Goal: Task Accomplishment & Management: Manage account settings

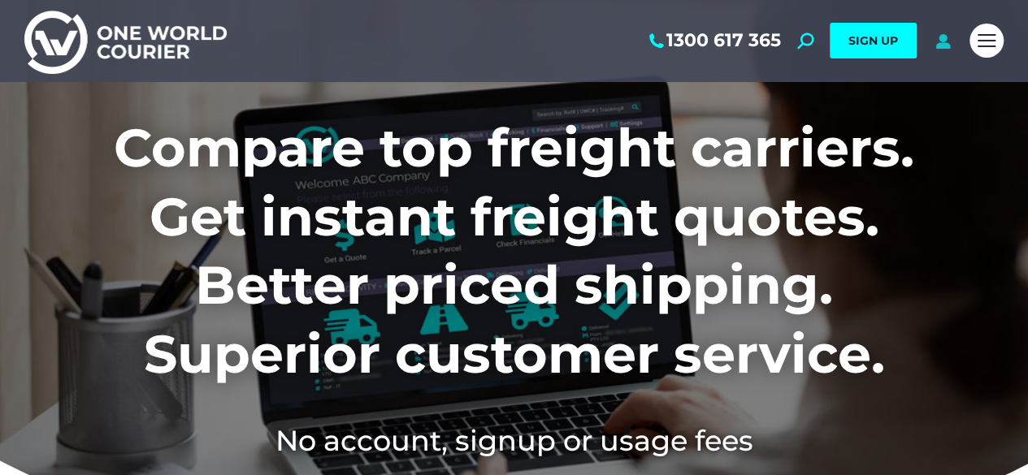
click at [942, 46] on icon at bounding box center [942, 40] width 20 height 16
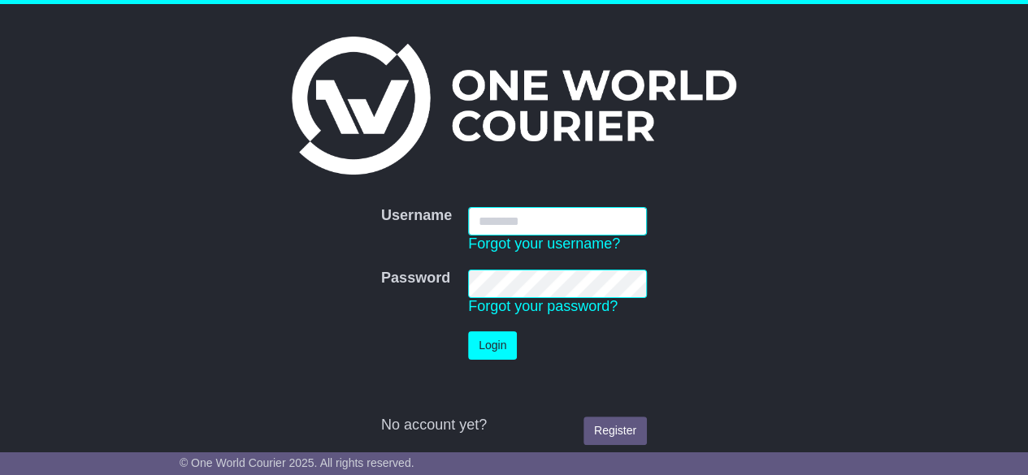
type input "**********"
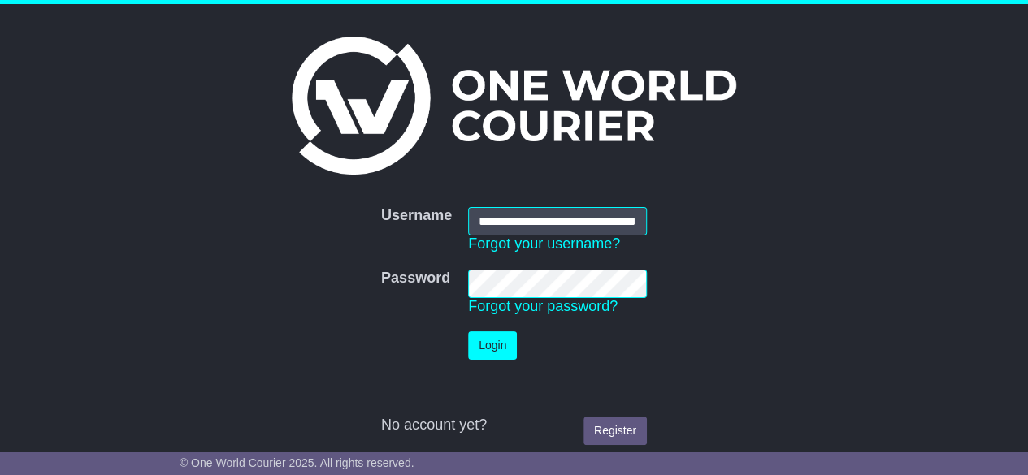
click at [574, 221] on input "**********" at bounding box center [557, 221] width 179 height 28
